Goal: Communication & Community: Answer question/provide support

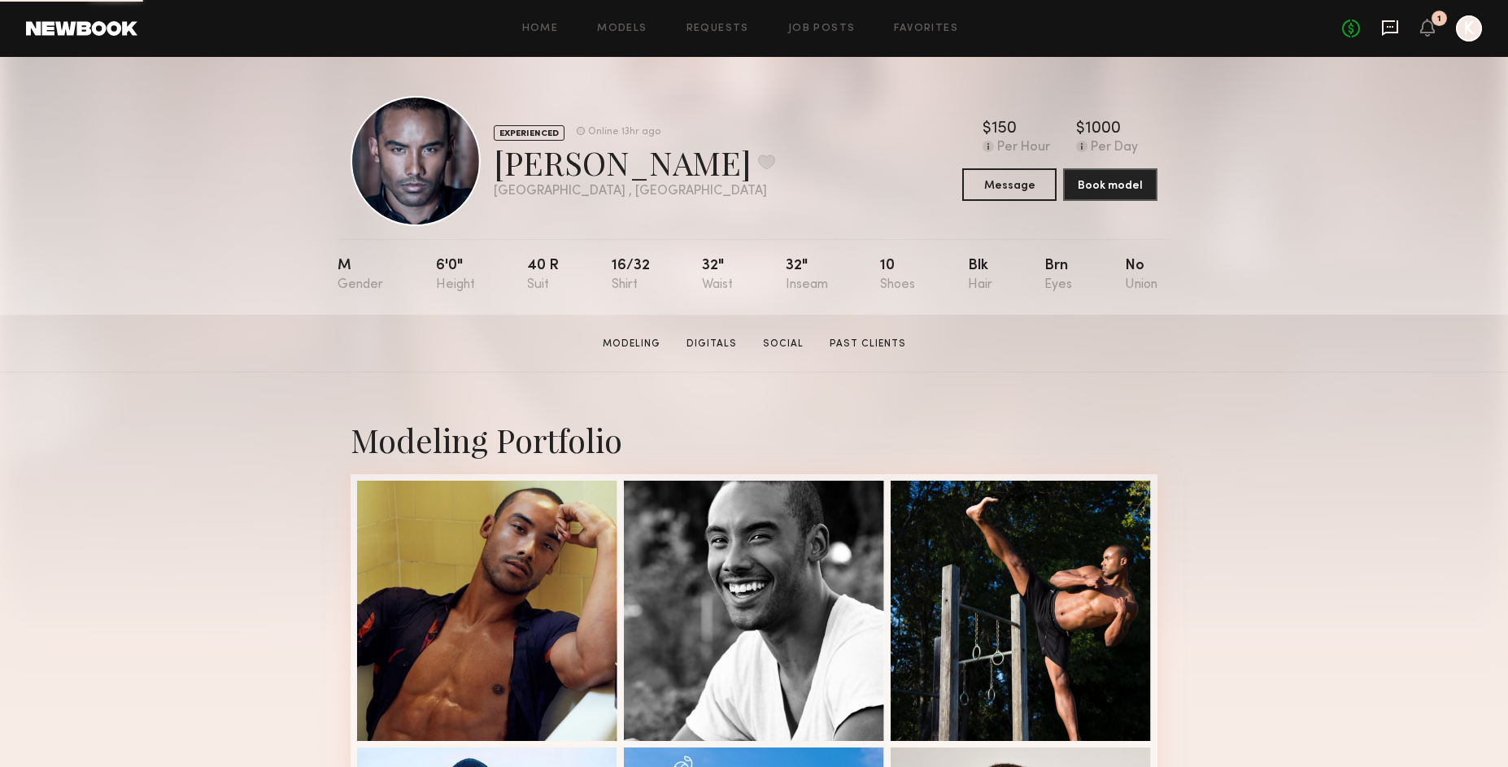
click at [1384, 28] on icon at bounding box center [1390, 28] width 18 height 18
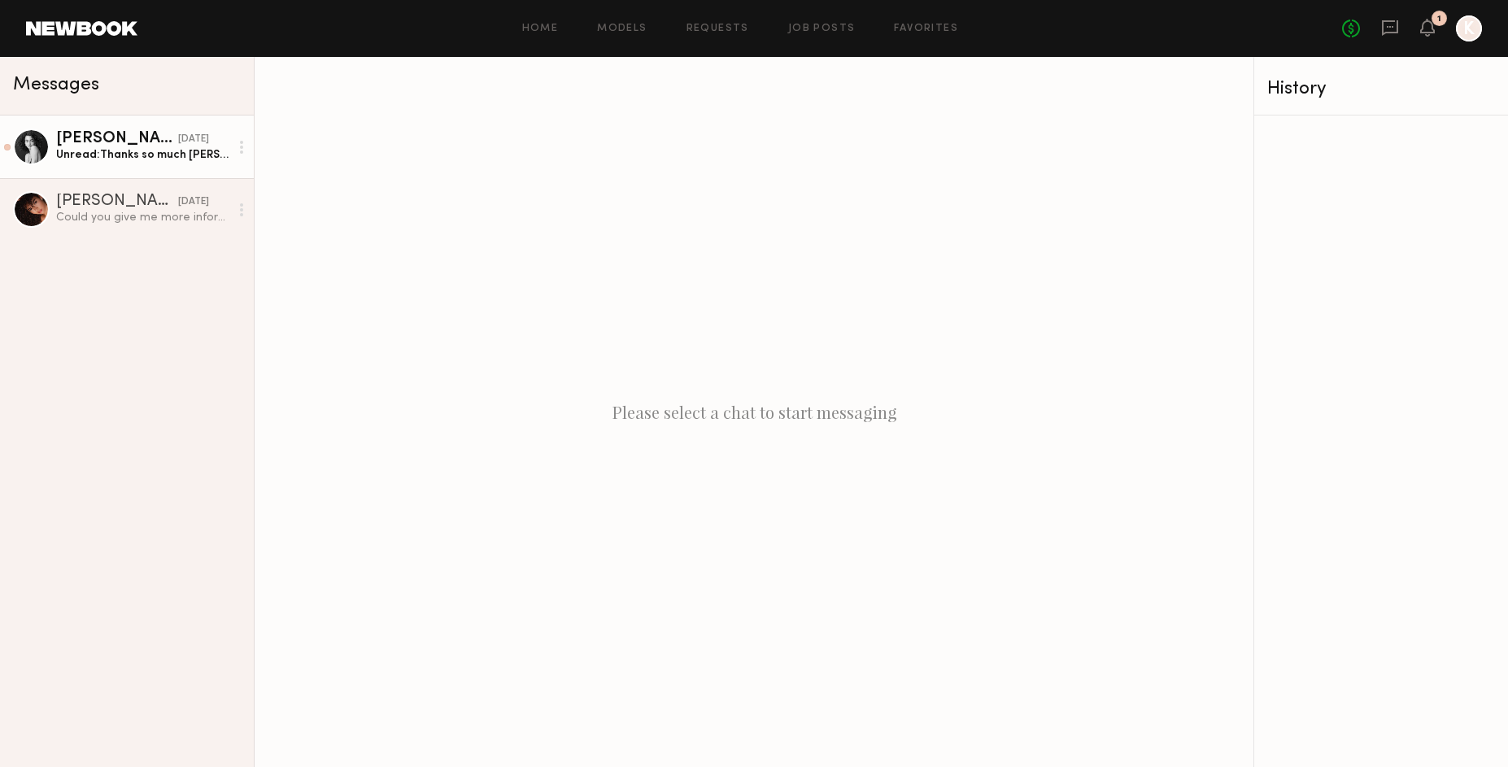
drag, startPoint x: 95, startPoint y: 128, endPoint x: 158, endPoint y: 163, distance: 72.1
click at [95, 128] on link "[PERSON_NAME] [DATE] Unread: Thanks so much [PERSON_NAME]! I got the notificati…" at bounding box center [127, 146] width 254 height 63
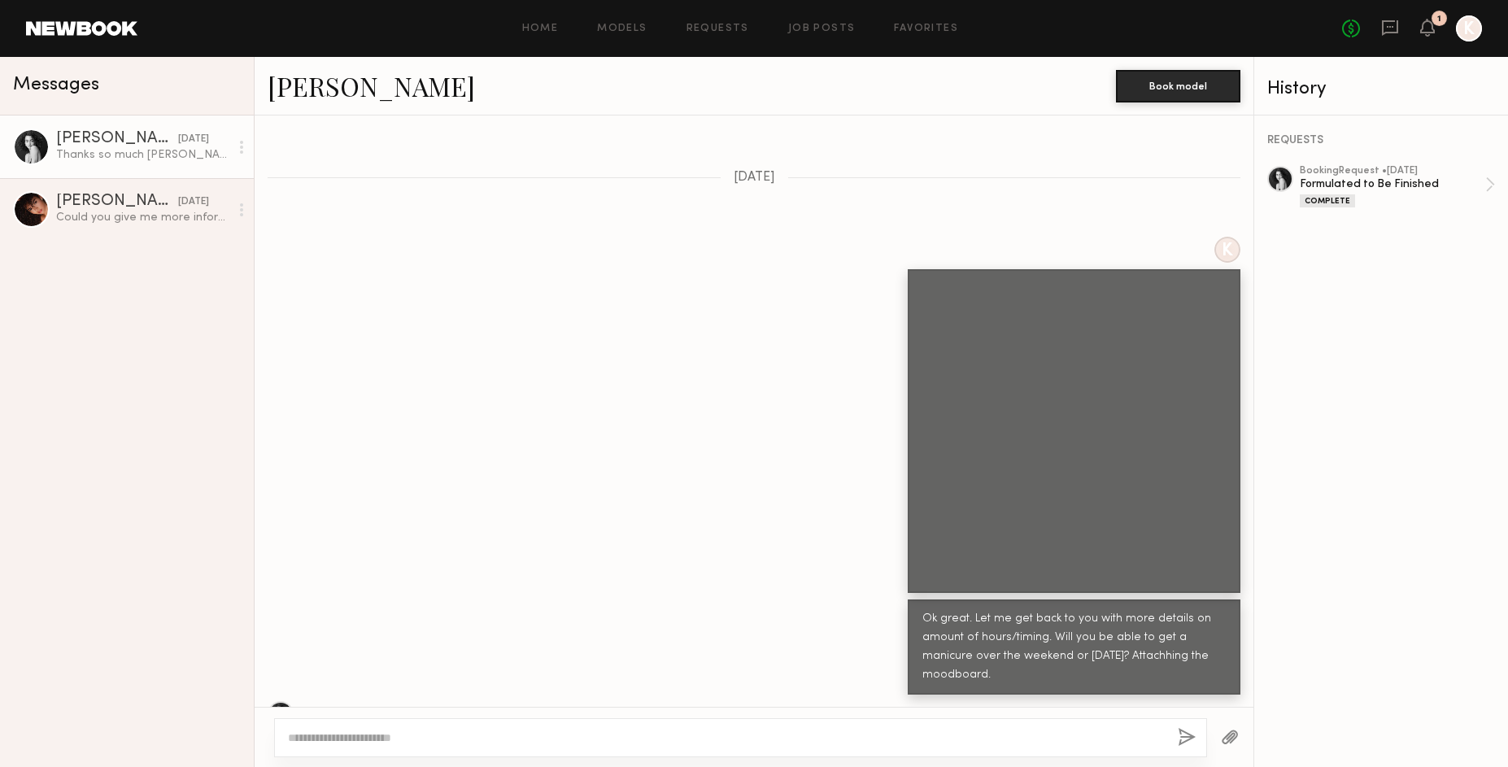
scroll to position [829, 0]
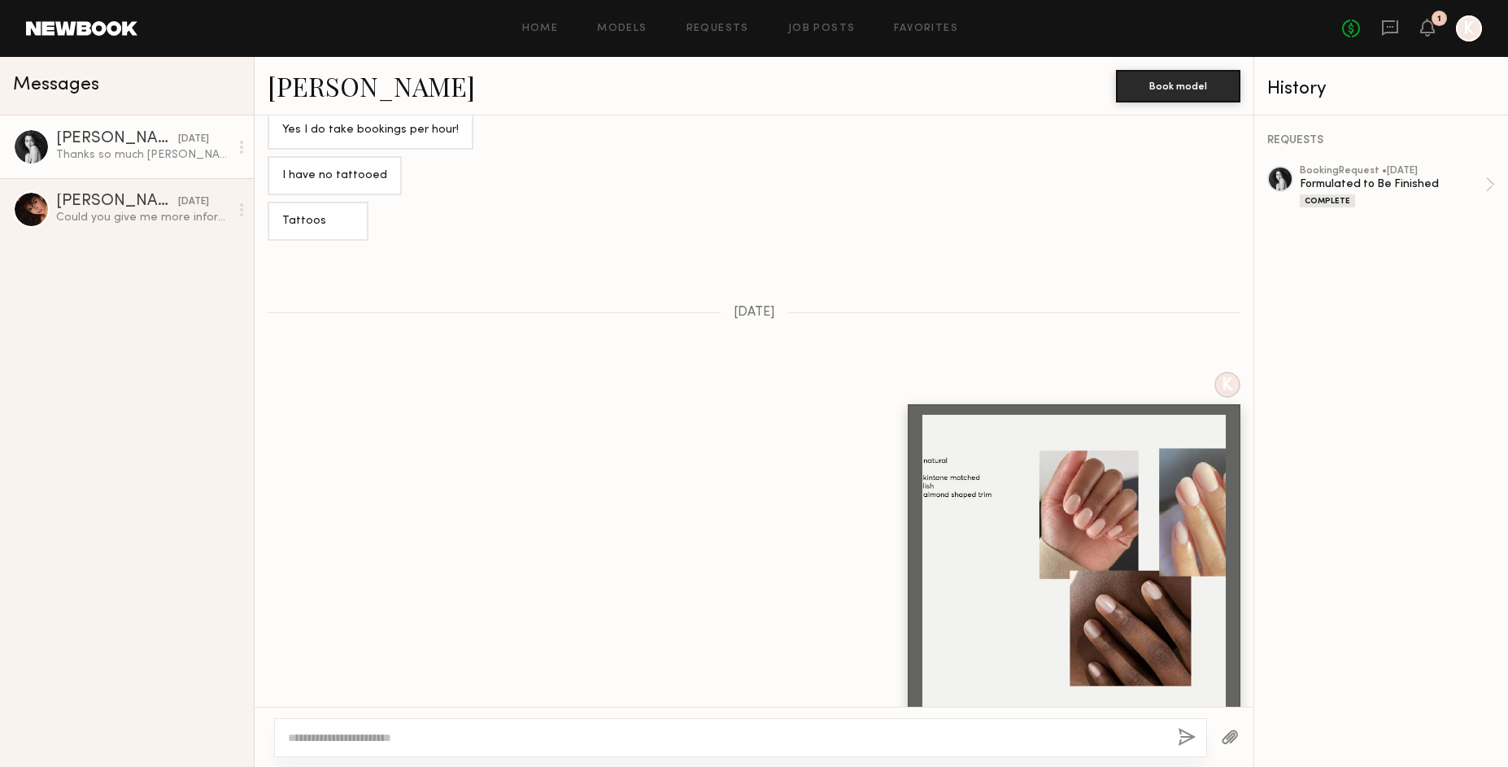
click at [1158, 448] on div at bounding box center [1073, 566] width 303 height 303
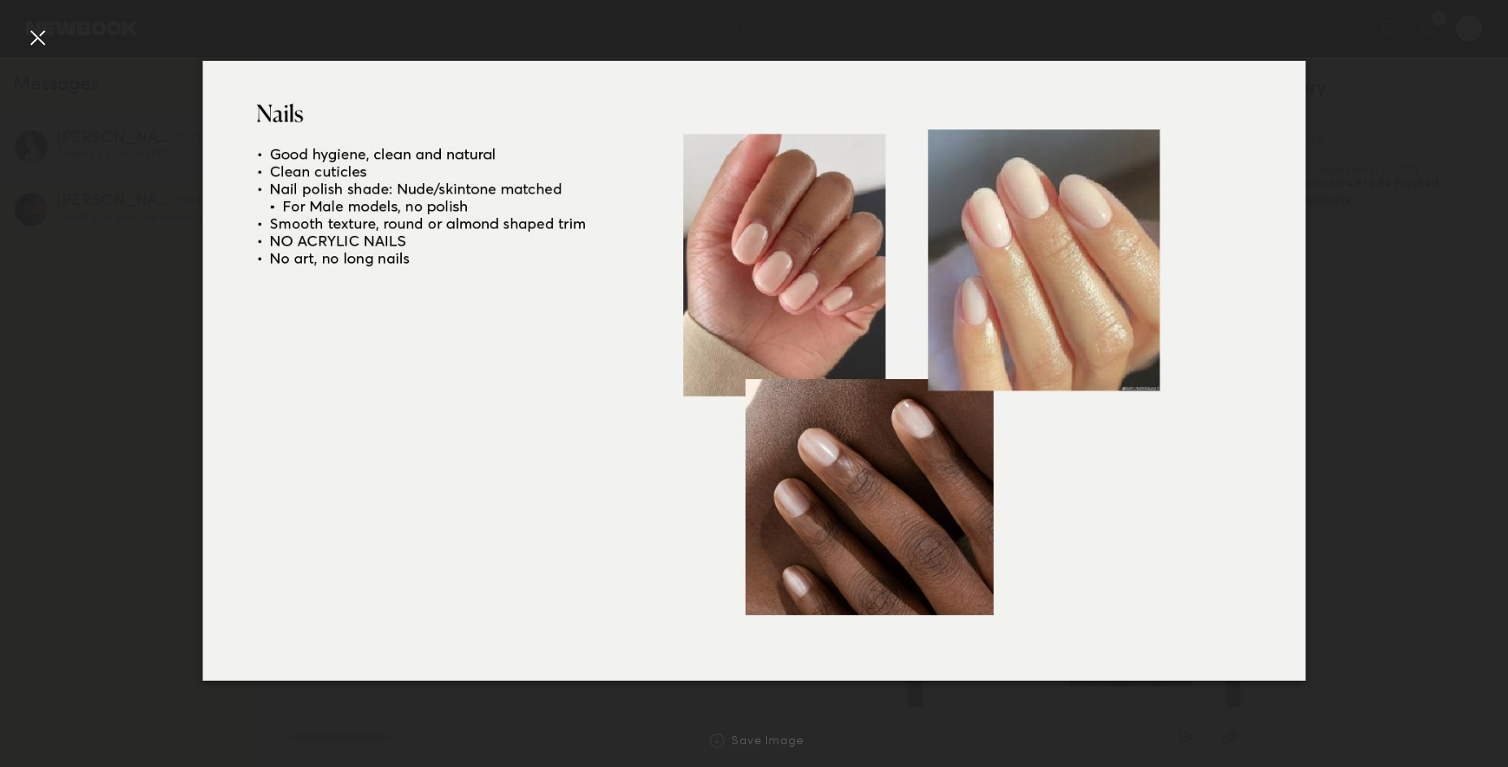
click at [1351, 648] on div at bounding box center [754, 370] width 1508 height 689
click at [766, 744] on div "Save Image" at bounding box center [767, 742] width 73 height 12
click at [759, 746] on div "Save Image" at bounding box center [767, 742] width 73 height 12
click at [37, 45] on div at bounding box center [37, 37] width 26 height 26
